Goal: Transaction & Acquisition: Register for event/course

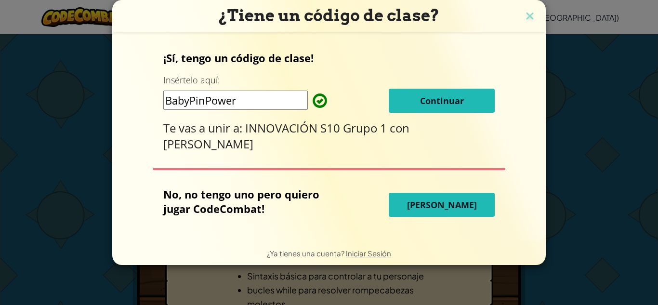
click at [249, 99] on input "BabyPinPower" at bounding box center [235, 100] width 145 height 19
click at [477, 110] on button "Continuar" at bounding box center [442, 101] width 106 height 24
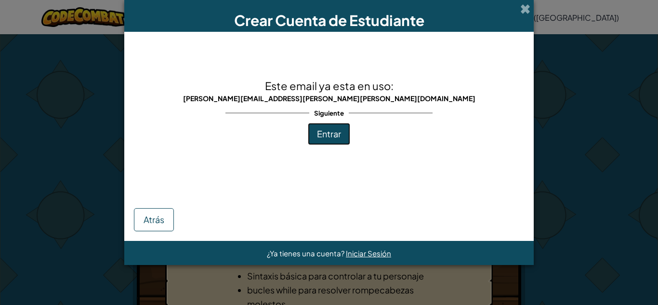
click at [340, 125] on button "Entrar" at bounding box center [329, 134] width 42 height 22
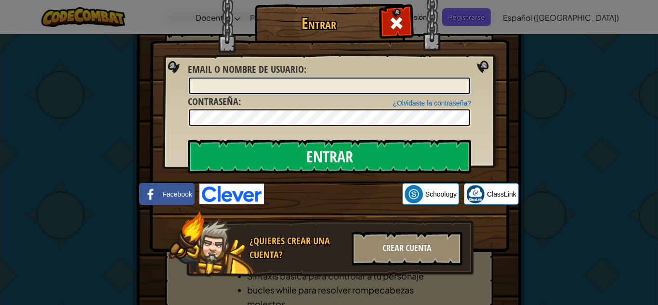
click at [369, 78] on input "Email o Nombre de usuario :" at bounding box center [330, 86] width 282 height 16
click at [384, 86] on input "Email o Nombre de usuario :" at bounding box center [330, 86] width 282 height 16
